Goal: Use online tool/utility: Utilize a website feature to perform a specific function

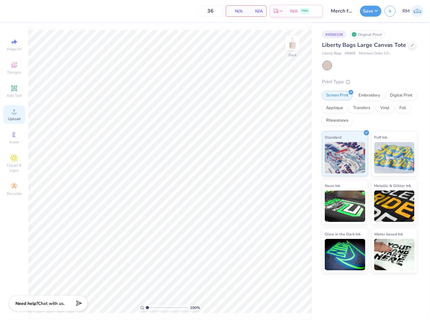
click at [11, 118] on span "Upload" at bounding box center [14, 118] width 13 height 5
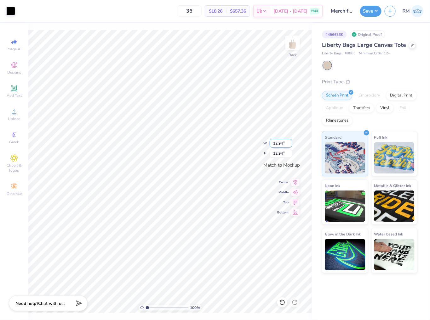
click at [280, 144] on input "12.94" at bounding box center [280, 143] width 23 height 9
type input "12.50"
click at [279, 145] on input "12.50" at bounding box center [280, 143] width 23 height 9
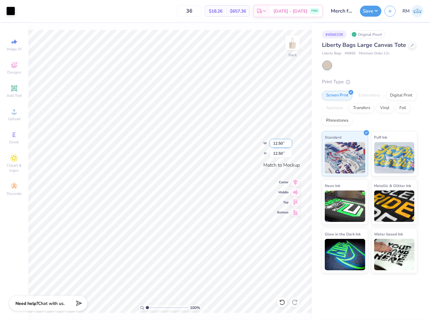
click at [279, 145] on input "12.50" at bounding box center [280, 143] width 23 height 9
type input "12.00"
click at [296, 192] on icon at bounding box center [295, 192] width 9 height 8
click at [294, 179] on icon at bounding box center [295, 182] width 9 height 8
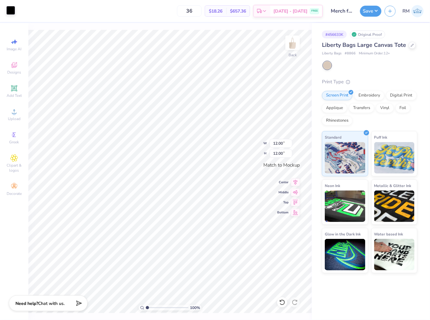
click at [8, 8] on div at bounding box center [10, 10] width 9 height 9
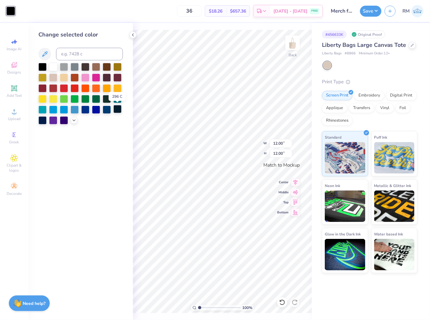
click at [117, 110] on div at bounding box center [117, 109] width 8 height 8
click at [40, 66] on div at bounding box center [42, 66] width 8 height 8
click at [106, 75] on div at bounding box center [107, 77] width 8 height 8
click at [41, 66] on div at bounding box center [42, 66] width 8 height 8
click at [295, 43] on img at bounding box center [292, 42] width 25 height 25
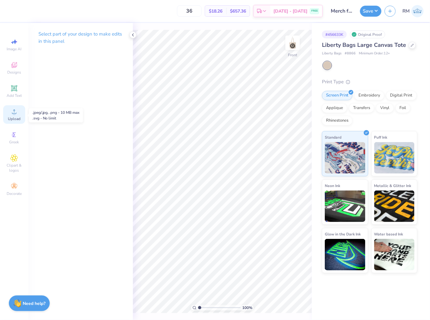
click at [17, 118] on span "Upload" at bounding box center [14, 118] width 13 height 5
click at [290, 51] on img at bounding box center [292, 42] width 25 height 25
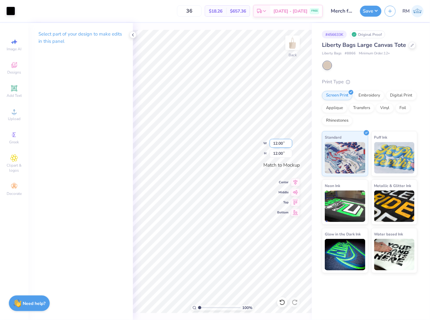
click at [278, 139] on input "12.00" at bounding box center [280, 143] width 23 height 9
type input "10.00"
click at [277, 144] on input "10.00" at bounding box center [280, 143] width 23 height 9
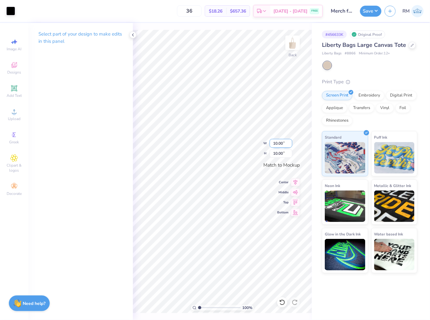
click at [277, 144] on input "10.00" at bounding box center [280, 143] width 23 height 9
type input "11.00"
click at [295, 180] on icon at bounding box center [295, 181] width 4 height 5
click at [374, 11] on button "Save" at bounding box center [370, 10] width 21 height 11
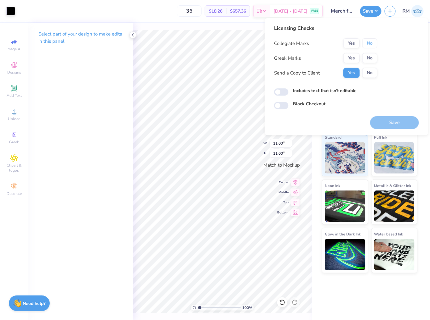
click at [371, 46] on button "No" at bounding box center [369, 43] width 15 height 10
click at [374, 56] on button "No" at bounding box center [369, 58] width 15 height 10
click at [395, 121] on button "Save" at bounding box center [394, 122] width 49 height 13
